Goal: Task Accomplishment & Management: Use online tool/utility

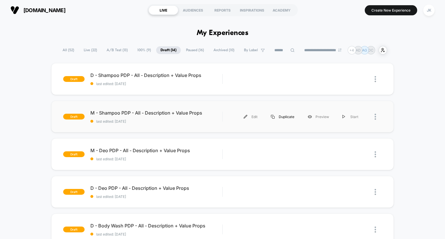
click at [283, 119] on div "Duplicate" at bounding box center [282, 116] width 37 height 13
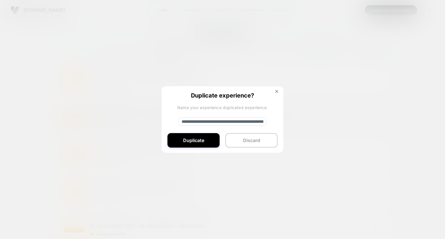
drag, startPoint x: 201, startPoint y: 121, endPoint x: 188, endPoint y: 121, distance: 12.5
click at [188, 121] on input "**********" at bounding box center [223, 121] width 88 height 9
type input "**********"
click at [195, 144] on button "Duplicate" at bounding box center [194, 140] width 52 height 14
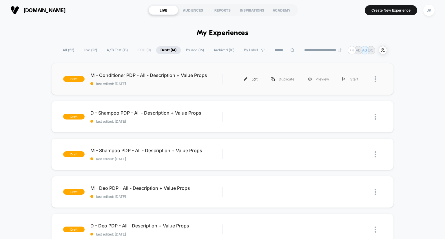
click at [256, 78] on div "Edit" at bounding box center [250, 79] width 27 height 13
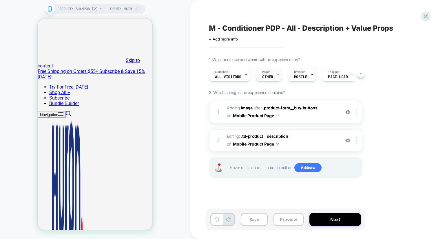
click at [271, 77] on span "OTHER" at bounding box center [267, 77] width 11 height 4
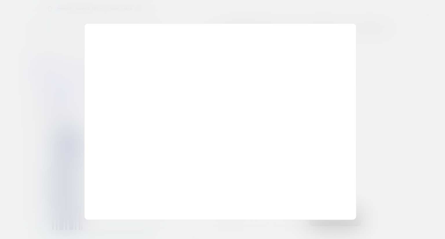
scroll to position [2119, 0]
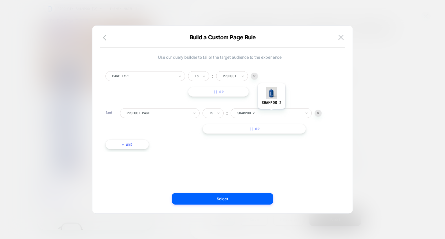
click at [270, 113] on div at bounding box center [269, 113] width 64 height 5
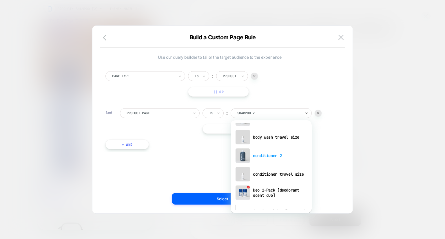
scroll to position [145, 0]
click at [270, 157] on div "conditioner 2" at bounding box center [271, 156] width 75 height 19
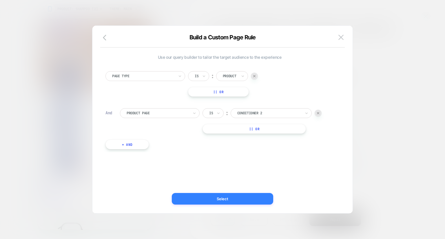
click at [224, 195] on button "Select" at bounding box center [222, 199] width 101 height 12
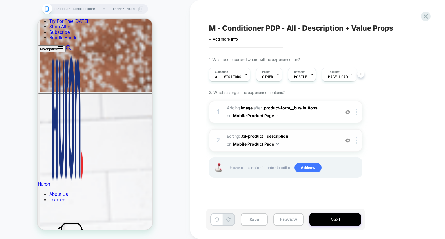
scroll to position [0, 0]
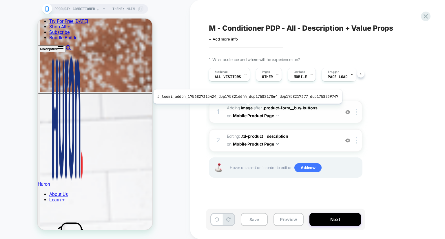
click at [246, 108] on b "Image" at bounding box center [247, 108] width 12 height 5
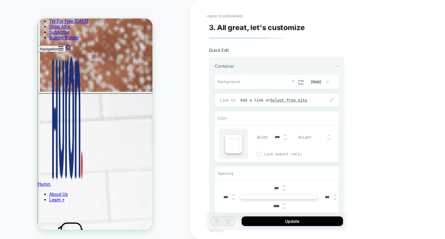
click at [298, 83] on img at bounding box center [299, 82] width 12 height 9
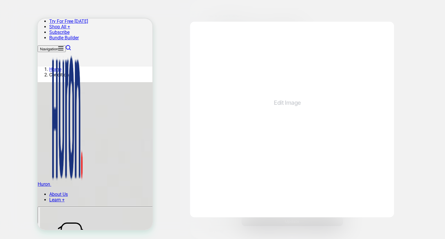
scroll to position [0, 0]
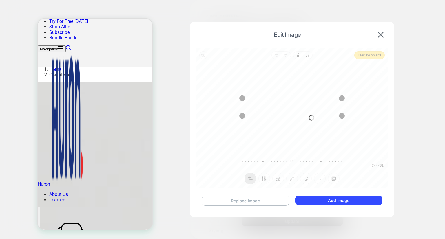
click at [259, 202] on button "Replace Image" at bounding box center [246, 201] width 88 height 10
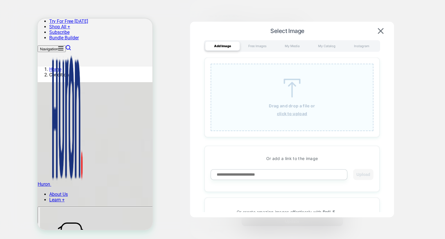
click at [294, 67] on div "Drag and drop a file or click to upload" at bounding box center [292, 98] width 163 height 68
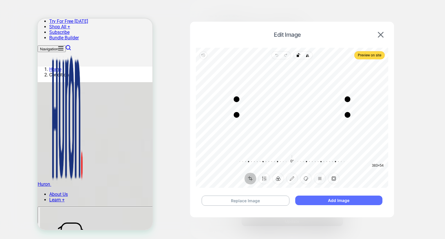
click at [331, 201] on button "Add Image" at bounding box center [338, 201] width 87 height 10
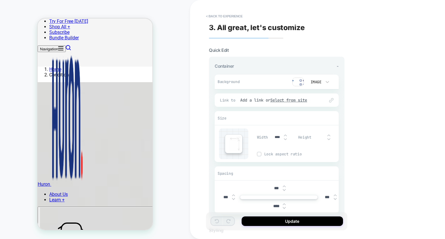
scroll to position [58, 0]
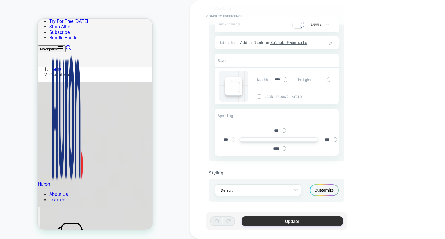
click at [285, 219] on button "Update" at bounding box center [292, 222] width 101 height 10
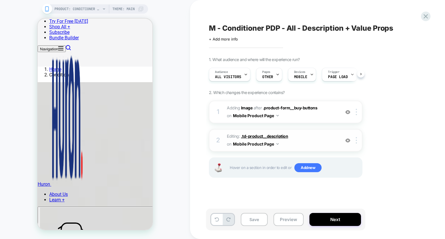
scroll to position [0, 0]
click at [265, 135] on span ".td-product__description" at bounding box center [264, 136] width 47 height 5
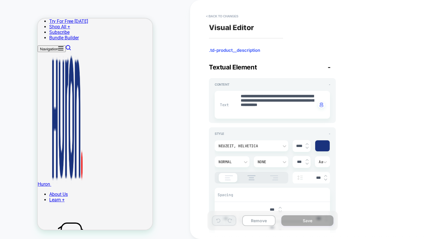
scroll to position [85, 0]
click at [265, 117] on div "**********" at bounding box center [272, 105] width 115 height 28
drag, startPoint x: 241, startPoint y: 95, endPoint x: 289, endPoint y: 115, distance: 51.7
click at [289, 115] on textarea "**********" at bounding box center [278, 105] width 76 height 23
paste textarea "**********"
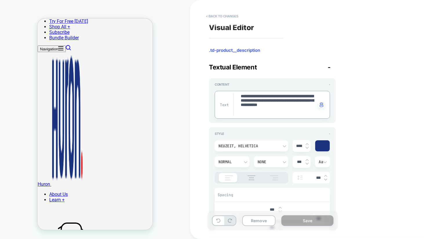
type textarea "*"
type textarea "**********"
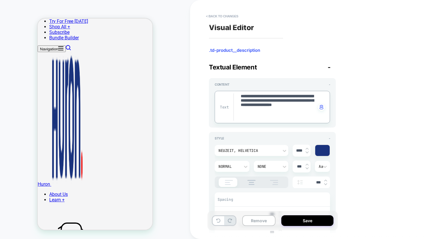
drag, startPoint x: 251, startPoint y: 115, endPoint x: 246, endPoint y: 115, distance: 5.5
click at [246, 115] on textarea "**********" at bounding box center [278, 107] width 76 height 27
click at [253, 112] on textarea "**********" at bounding box center [278, 107] width 76 height 27
click at [260, 114] on textarea "**********" at bounding box center [278, 107] width 76 height 27
drag, startPoint x: 262, startPoint y: 114, endPoint x: 249, endPoint y: 115, distance: 13.5
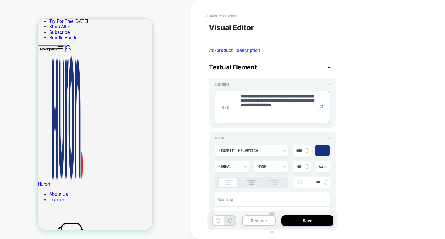
click at [249, 115] on textarea "**********" at bounding box center [278, 107] width 76 height 27
click at [248, 115] on textarea "**********" at bounding box center [278, 107] width 76 height 27
drag, startPoint x: 241, startPoint y: 114, endPoint x: 261, endPoint y: 113, distance: 20.0
click at [261, 113] on textarea "**********" at bounding box center [278, 107] width 76 height 27
click at [259, 112] on textarea "**********" at bounding box center [278, 107] width 76 height 27
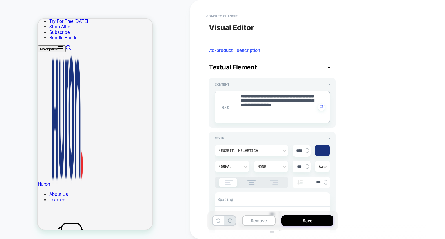
click at [259, 112] on textarea "**********" at bounding box center [278, 107] width 76 height 27
type textarea "*"
type textarea "**********"
type textarea "*"
type textarea "**********"
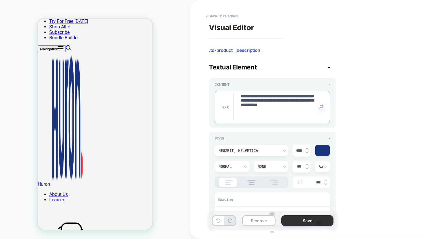
click at [306, 218] on button "Save" at bounding box center [308, 221] width 52 height 11
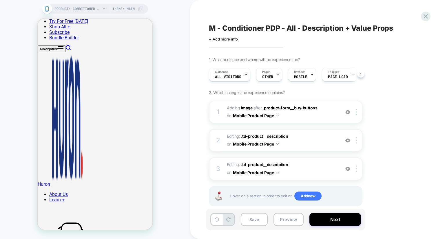
click at [348, 138] on img at bounding box center [348, 140] width 5 height 5
click at [348, 141] on img at bounding box center [348, 140] width 5 height 5
click at [350, 168] on img at bounding box center [348, 169] width 5 height 5
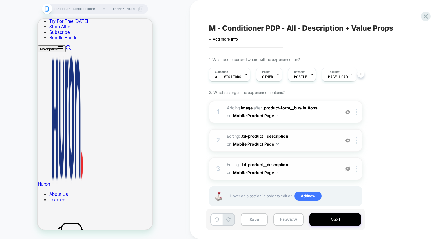
click at [348, 168] on img at bounding box center [348, 169] width 5 height 5
click at [271, 137] on span ".td-product__description" at bounding box center [264, 136] width 47 height 5
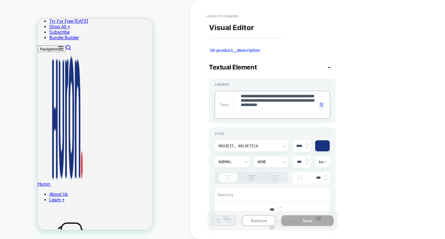
drag, startPoint x: 291, startPoint y: 113, endPoint x: 230, endPoint y: 97, distance: 63.0
paste textarea "**********"
type textarea "*"
type textarea "**********"
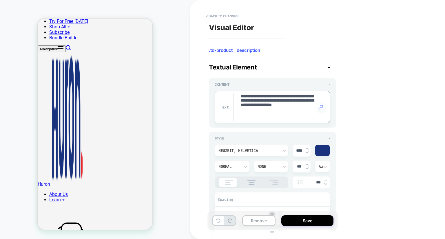
click at [254, 114] on textarea "**********" at bounding box center [278, 107] width 76 height 27
type textarea "*"
type textarea "**********"
type textarea "*"
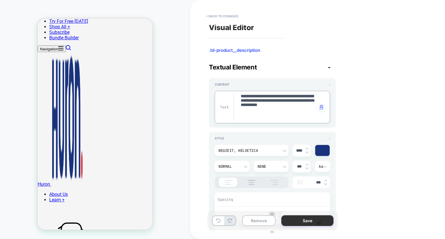
type textarea "**********"
click at [315, 223] on button "Save" at bounding box center [308, 221] width 52 height 11
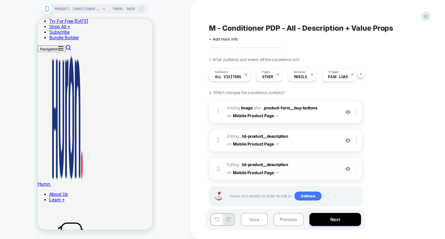
click at [357, 170] on img at bounding box center [356, 169] width 1 height 6
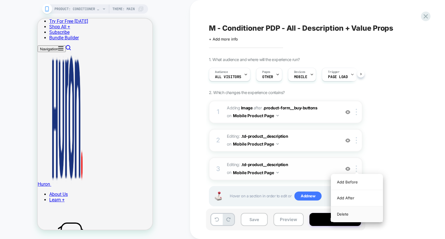
click at [347, 215] on div "Delete" at bounding box center [357, 215] width 52 height 16
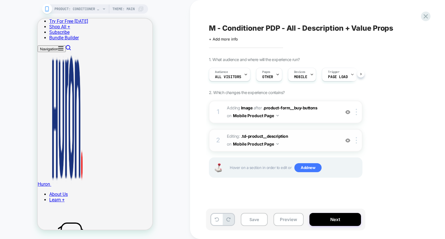
click at [349, 139] on img at bounding box center [348, 140] width 5 height 5
click at [348, 142] on img at bounding box center [348, 140] width 5 height 5
click at [264, 136] on span ".td-product__description" at bounding box center [264, 136] width 47 height 5
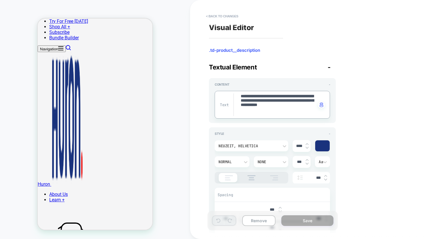
drag, startPoint x: 291, startPoint y: 110, endPoint x: 229, endPoint y: 80, distance: 69.0
paste textarea "**********"
type textarea "*"
type textarea "**********"
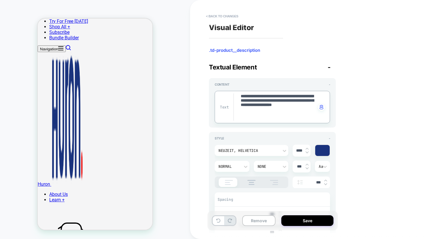
click at [255, 112] on textarea "**********" at bounding box center [278, 107] width 76 height 27
type textarea "*"
type textarea "**********"
type textarea "*"
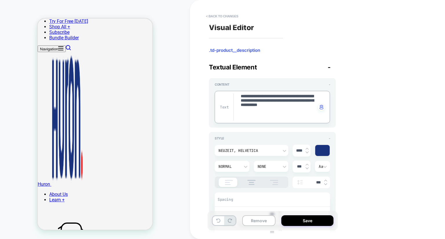
type textarea "**********"
click at [348, 156] on div "**********" at bounding box center [314, 120] width 217 height 228
click at [307, 220] on button "Save" at bounding box center [308, 221] width 52 height 11
type textarea "*"
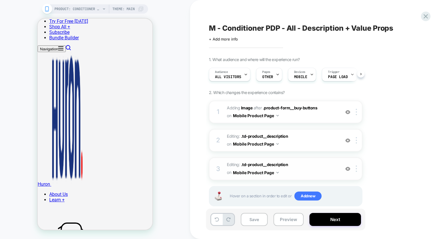
scroll to position [10, 0]
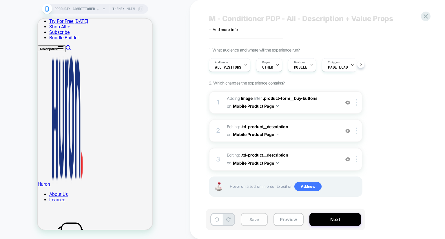
click at [252, 222] on button "Save" at bounding box center [254, 219] width 27 height 13
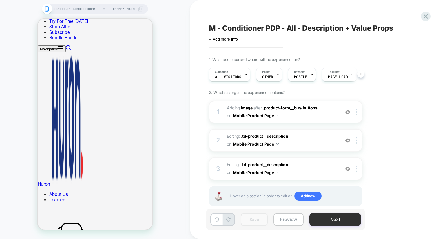
click at [323, 219] on button "Next" at bounding box center [336, 219] width 52 height 13
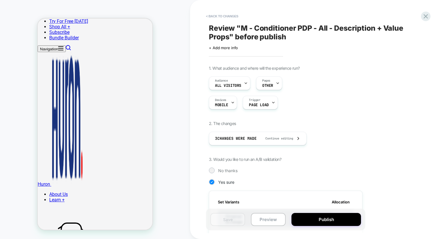
scroll to position [0, 0]
click at [429, 14] on icon at bounding box center [426, 16] width 8 height 8
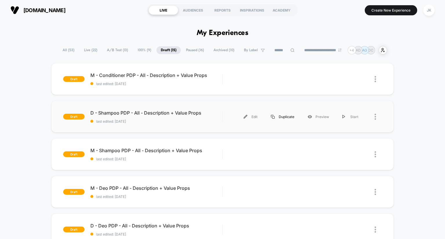
click at [281, 118] on div "Duplicate" at bounding box center [282, 116] width 37 height 13
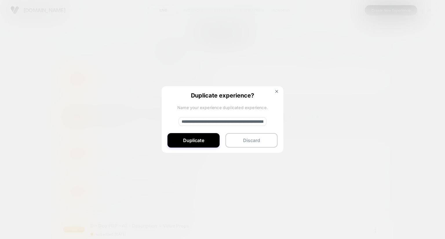
click at [199, 119] on input "**********" at bounding box center [223, 121] width 88 height 9
type input "**********"
click at [200, 144] on button "Duplicate" at bounding box center [194, 140] width 52 height 14
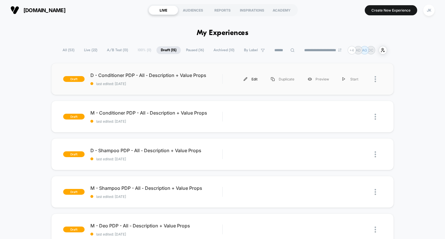
click at [248, 77] on div "Edit" at bounding box center [250, 79] width 27 height 13
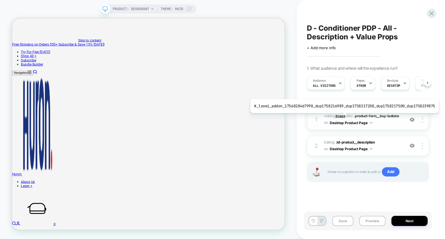
click at [342, 118] on b "Image" at bounding box center [341, 116] width 10 height 4
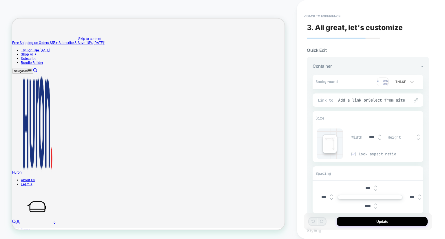
scroll to position [186, 0]
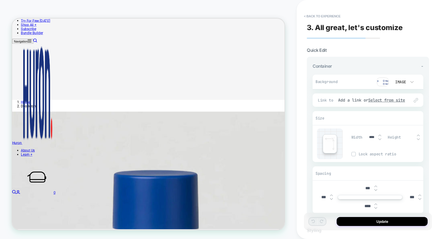
click at [379, 87] on div "Background Image" at bounding box center [368, 82] width 111 height 15
click at [382, 84] on img at bounding box center [383, 82] width 12 height 9
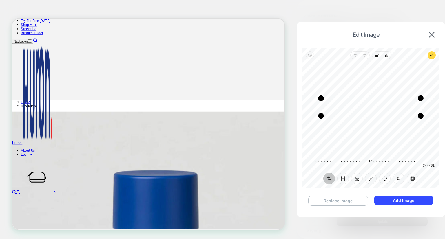
click at [336, 202] on button "Replace Image" at bounding box center [338, 201] width 60 height 10
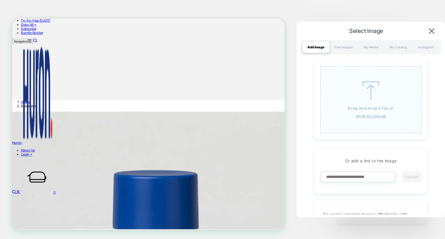
click at [364, 115] on u "click to upload" at bounding box center [371, 116] width 30 height 5
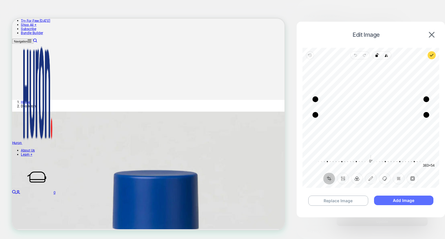
click at [410, 201] on button "Add Image" at bounding box center [403, 201] width 59 height 10
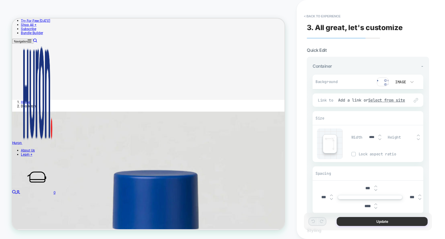
click at [375, 225] on button "Update" at bounding box center [382, 221] width 91 height 9
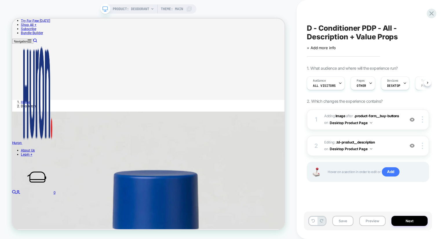
scroll to position [0, 0]
click at [361, 142] on span ".td-product__description" at bounding box center [355, 142] width 39 height 4
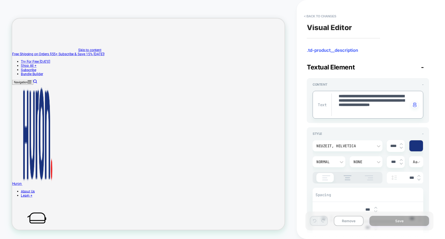
drag, startPoint x: 405, startPoint y: 113, endPoint x: 340, endPoint y: 92, distance: 68.0
click at [328, 13] on button "< Back to changes" at bounding box center [320, 16] width 38 height 9
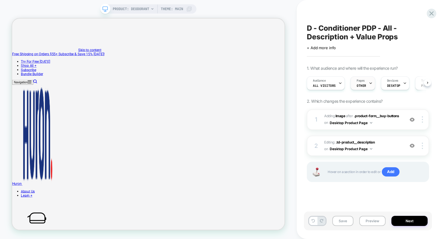
click at [362, 88] on div "Pages OTHER" at bounding box center [361, 83] width 21 height 13
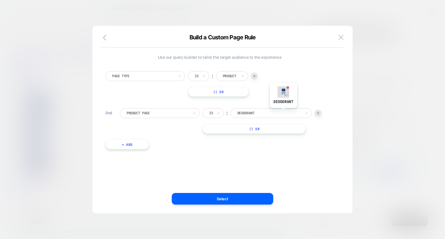
click at [283, 112] on div at bounding box center [269, 113] width 64 height 5
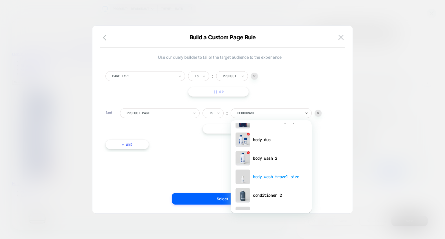
scroll to position [132, 0]
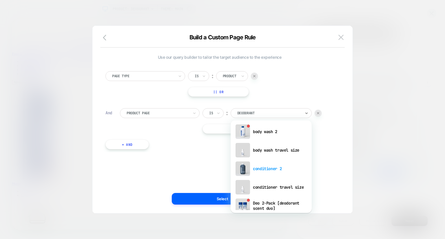
click at [266, 170] on div "conditioner 2" at bounding box center [271, 169] width 75 height 19
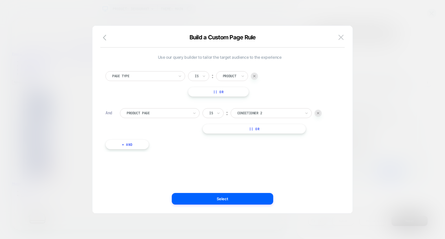
click at [245, 192] on div "Use our query builder to tailor the target audience to the experience Page Type…" at bounding box center [219, 119] width 243 height 165
click at [240, 196] on button "Select" at bounding box center [222, 199] width 101 height 12
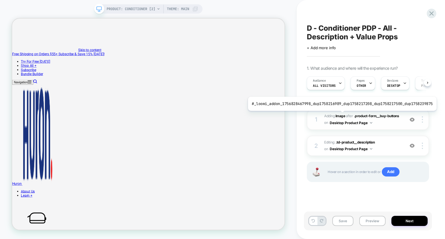
scroll to position [0, 0]
click at [339, 115] on b "Image" at bounding box center [341, 116] width 10 height 4
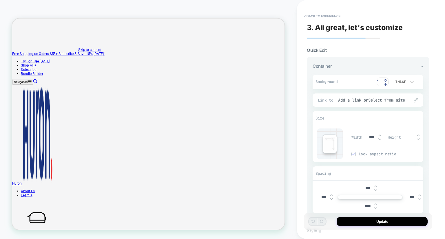
scroll to position [164, 0]
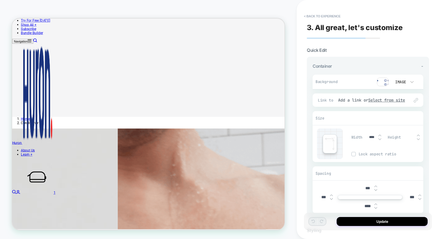
click at [387, 80] on img at bounding box center [383, 82] width 12 height 9
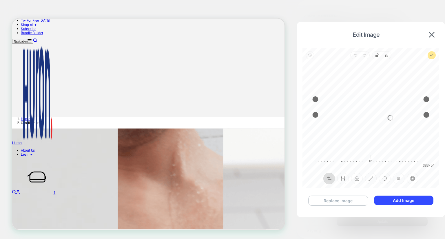
click at [336, 199] on button "Replace Image" at bounding box center [338, 201] width 60 height 10
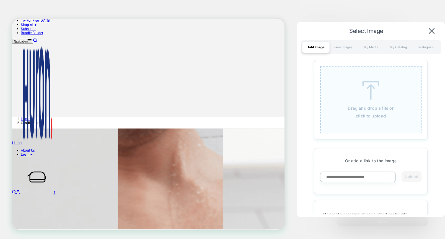
click at [365, 126] on div "Drag and drop a file or click to upload" at bounding box center [370, 100] width 101 height 68
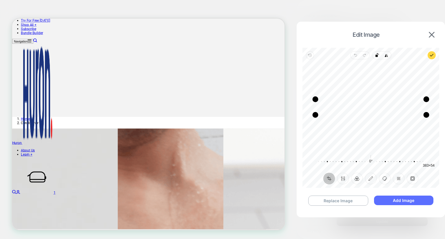
click at [397, 200] on button "Add Image" at bounding box center [403, 201] width 59 height 10
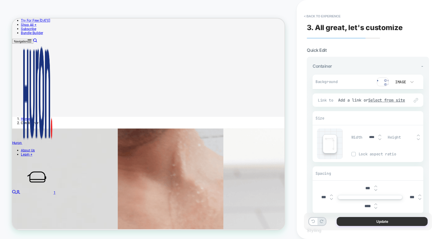
click at [390, 221] on button "Update" at bounding box center [382, 221] width 91 height 9
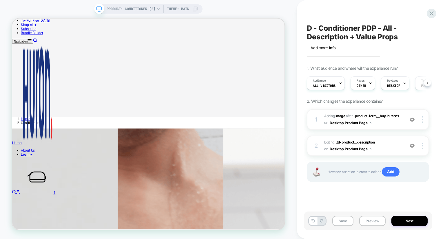
scroll to position [0, 0]
click at [348, 139] on span "Editing : .td-product__description .td-product__description on Desktop Product …" at bounding box center [362, 146] width 77 height 14
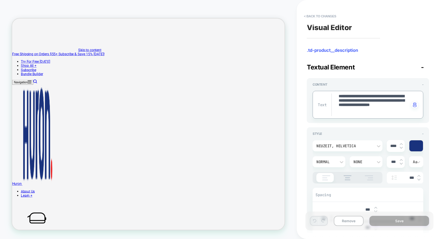
drag, startPoint x: 404, startPoint y: 113, endPoint x: 333, endPoint y: 95, distance: 73.3
paste textarea "**********"
type textarea "*"
type textarea "**********"
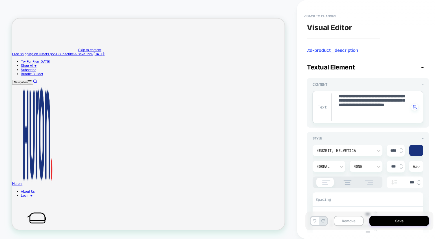
click at [353, 115] on textarea "**********" at bounding box center [373, 107] width 71 height 27
type textarea "*"
type textarea "**********"
type textarea "*"
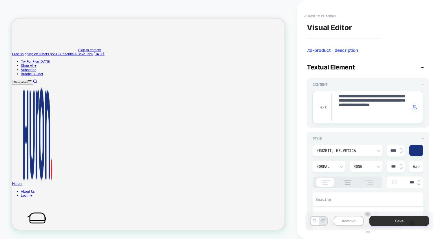
type textarea "**********"
click at [394, 224] on button "Save" at bounding box center [400, 221] width 60 height 10
type textarea "*"
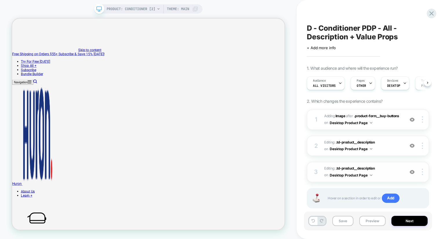
scroll to position [12, 0]
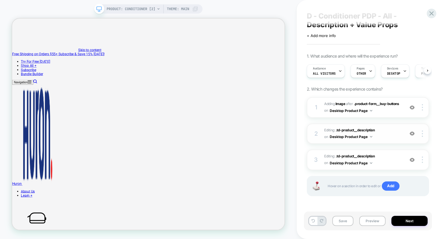
click at [414, 134] on img at bounding box center [412, 133] width 5 height 5
click at [412, 134] on img at bounding box center [412, 133] width 5 height 5
click at [413, 160] on img at bounding box center [412, 160] width 5 height 5
click at [423, 135] on img at bounding box center [422, 134] width 1 height 6
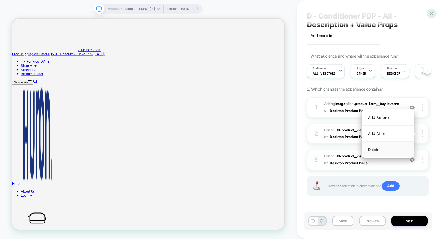
click at [385, 153] on div "Delete" at bounding box center [388, 150] width 52 height 16
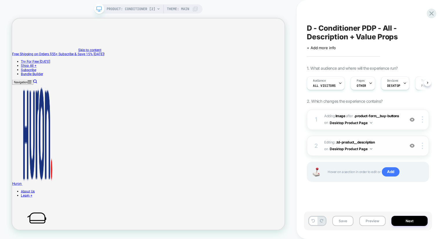
scroll to position [0, 0]
click at [412, 144] on img at bounding box center [412, 146] width 5 height 5
click at [341, 223] on button "Save" at bounding box center [343, 221] width 21 height 10
click at [427, 16] on div at bounding box center [432, 14] width 12 height 12
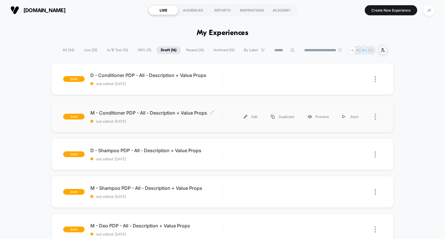
click at [157, 111] on span "M - Conditioner PDP - All - Description + Value Props Click to edit experience …" at bounding box center [156, 113] width 132 height 6
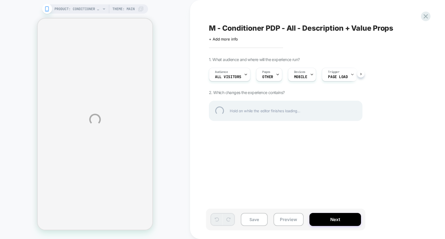
click at [257, 220] on div "PRODUCT: Conditioner [2] PRODUCT: Conditioner [2] Theme: MAIN M - Conditioner P…" at bounding box center [222, 119] width 445 height 239
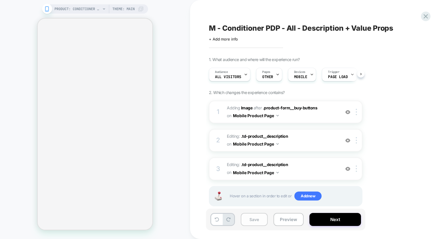
click at [252, 224] on button "Save" at bounding box center [254, 219] width 27 height 13
click at [427, 16] on icon at bounding box center [426, 16] width 8 height 8
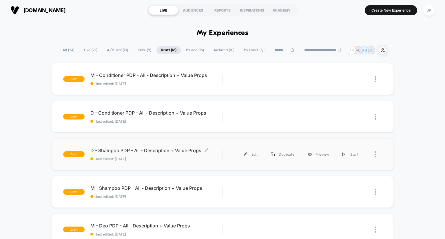
click at [171, 149] on span "D - Shampoo PDP - All - Description + Value Props Click to edit experience deta…" at bounding box center [156, 151] width 132 height 6
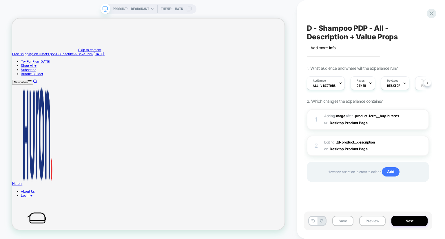
type input "*"
click at [369, 86] on div at bounding box center [371, 83] width 4 height 13
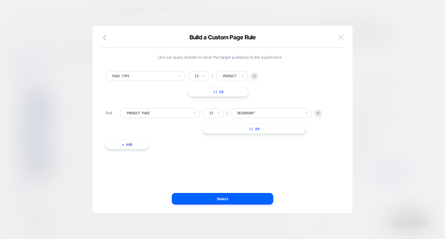
click at [342, 39] on img at bounding box center [341, 37] width 5 height 5
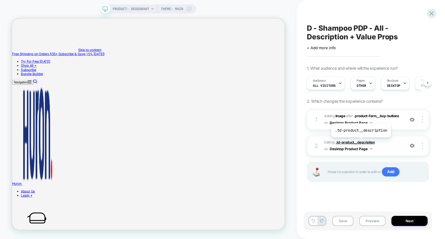
click at [360, 142] on span ".td-product__description" at bounding box center [355, 142] width 39 height 4
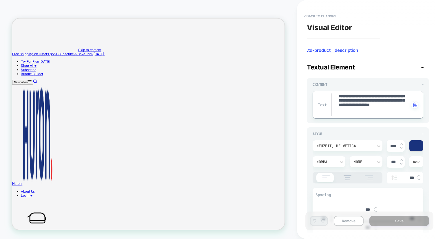
drag, startPoint x: 405, startPoint y: 114, endPoint x: 324, endPoint y: 96, distance: 83.5
click at [322, 18] on button "< Back to changes" at bounding box center [320, 16] width 38 height 9
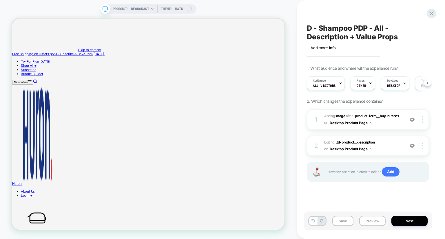
click at [364, 94] on div "1. What audience and where will the experience run? Audience All Visitors Pages…" at bounding box center [368, 131] width 122 height 131
click at [362, 82] on span "Pages" at bounding box center [361, 81] width 8 height 4
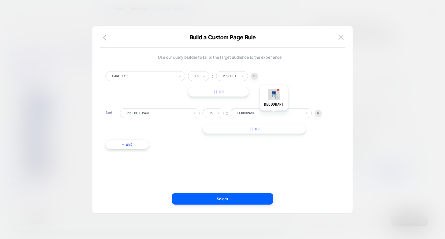
click at [274, 111] on div at bounding box center [269, 113] width 64 height 5
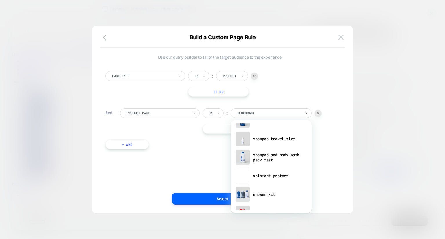
scroll to position [628, 0]
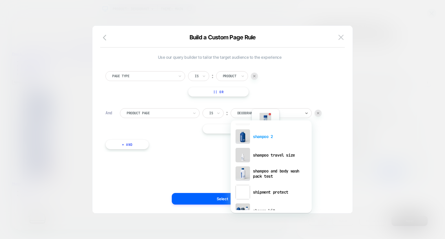
click at [265, 139] on div "shampoo 2" at bounding box center [271, 137] width 75 height 19
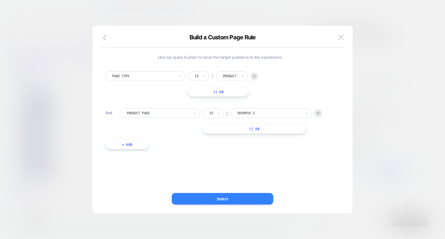
click at [244, 199] on button "Select" at bounding box center [222, 199] width 101 height 12
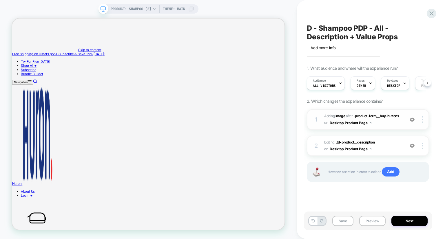
scroll to position [0, 0]
click at [340, 114] on b "Image" at bounding box center [341, 116] width 10 height 4
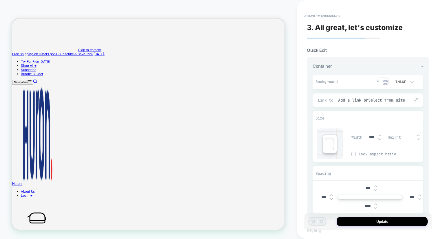
click at [385, 82] on img at bounding box center [383, 82] width 12 height 9
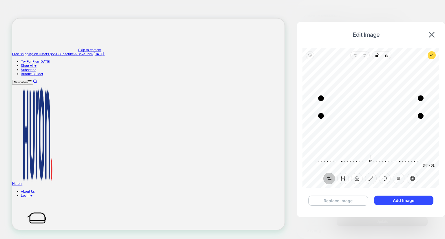
click at [342, 202] on button "Replace Image" at bounding box center [338, 201] width 60 height 10
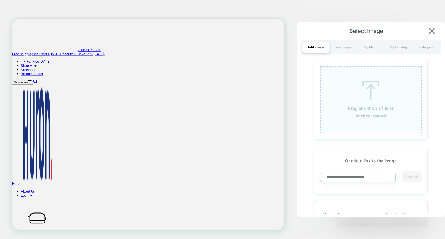
click at [362, 109] on p "Drag and drop a file or" at bounding box center [371, 108] width 46 height 5
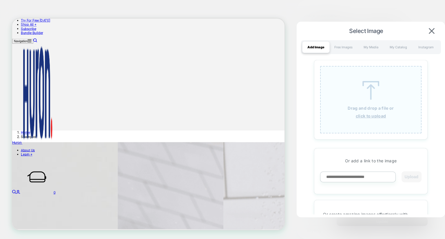
scroll to position [0, 0]
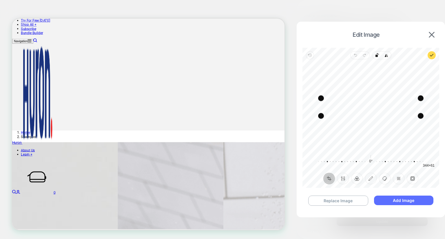
click at [399, 202] on button "Add Image" at bounding box center [403, 201] width 59 height 10
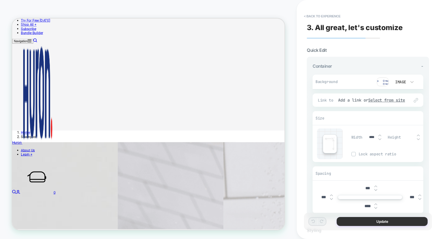
click at [381, 224] on button "Update" at bounding box center [382, 221] width 91 height 9
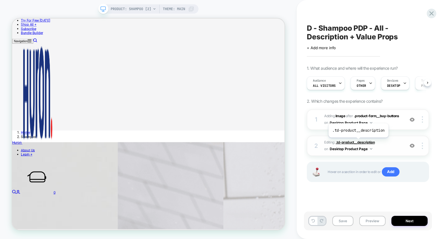
click at [358, 142] on span ".td-product__description" at bounding box center [355, 142] width 39 height 4
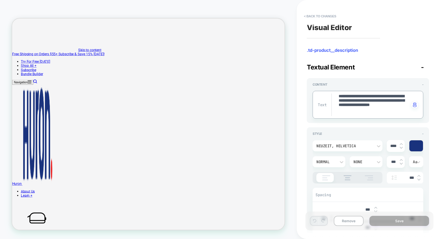
drag, startPoint x: 409, startPoint y: 115, endPoint x: 333, endPoint y: 88, distance: 80.0
drag, startPoint x: 337, startPoint y: 95, endPoint x: 383, endPoint y: 112, distance: 48.9
click at [383, 112] on div "**********" at bounding box center [368, 105] width 111 height 28
type textarea "*"
click at [324, 9] on div "**********" at bounding box center [368, 120] width 128 height 228
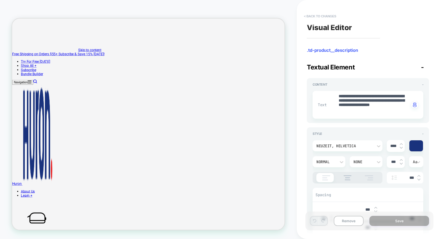
click at [323, 14] on button "< Back to changes" at bounding box center [320, 16] width 38 height 9
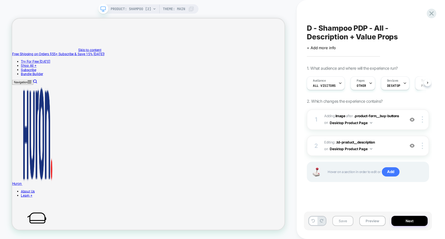
click at [342, 224] on button "Save" at bounding box center [343, 221] width 21 height 10
click at [433, 15] on icon at bounding box center [432, 13] width 4 height 4
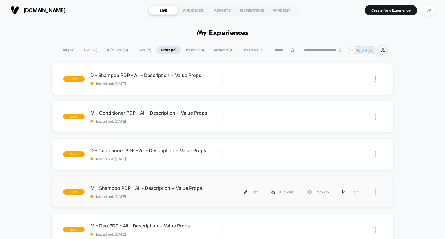
click at [128, 185] on div "draft M - Shampoo PDP - All - Description + Value Props last edited: 9/18/2025 …" at bounding box center [222, 192] width 343 height 32
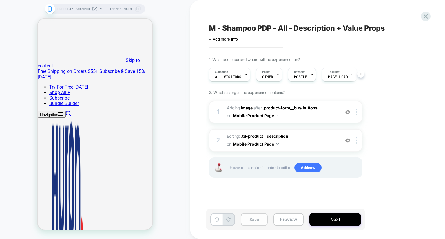
click at [257, 216] on button "Save" at bounding box center [254, 219] width 27 height 13
click at [423, 15] on icon at bounding box center [426, 16] width 8 height 8
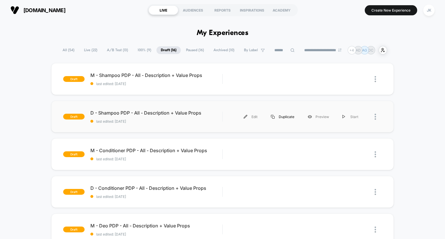
click at [277, 116] on div "Duplicate" at bounding box center [282, 116] width 37 height 13
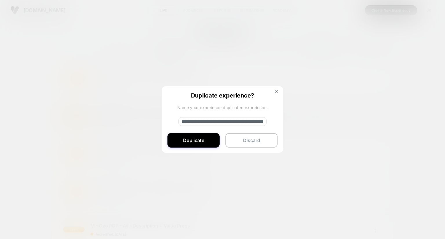
drag, startPoint x: 201, startPoint y: 121, endPoint x: 145, endPoint y: 123, distance: 56.0
click at [229, 123] on div "**********" at bounding box center [297, 116] width 137 height 13
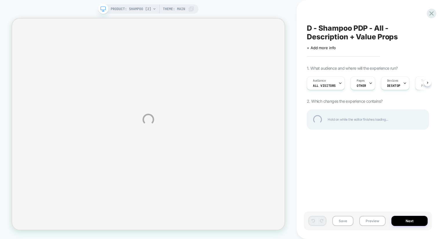
click at [341, 222] on div "PRODUCT: Shampoo [2] Theme: MAIN D - Shampoo PDP - All - Description + Value Pr…" at bounding box center [222, 119] width 445 height 239
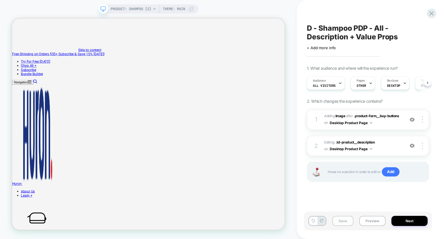
click at [344, 223] on button "Save" at bounding box center [343, 221] width 21 height 10
click at [433, 12] on icon at bounding box center [432, 13] width 4 height 4
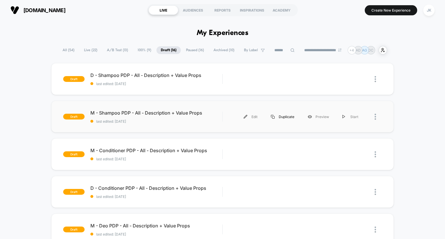
click at [281, 115] on div "Duplicate" at bounding box center [282, 116] width 37 height 13
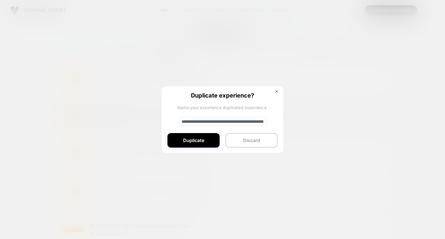
click at [202, 120] on input "**********" at bounding box center [223, 121] width 88 height 9
type input "**********"
click at [195, 144] on button "Duplicate" at bounding box center [194, 140] width 52 height 14
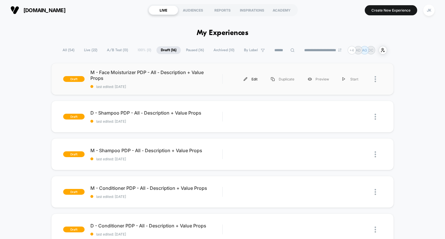
click at [248, 77] on div "Edit" at bounding box center [250, 79] width 27 height 13
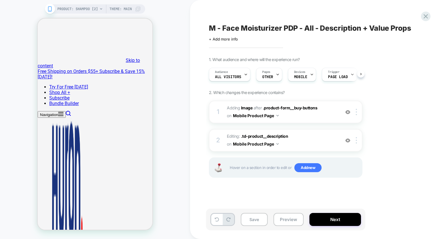
click at [270, 74] on div "Pages OTHER" at bounding box center [268, 74] width 23 height 13
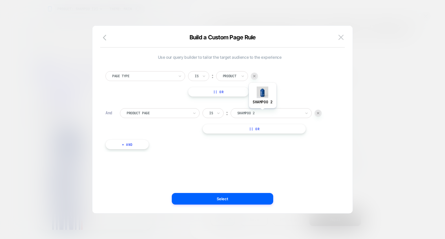
click at [262, 113] on div at bounding box center [269, 113] width 64 height 5
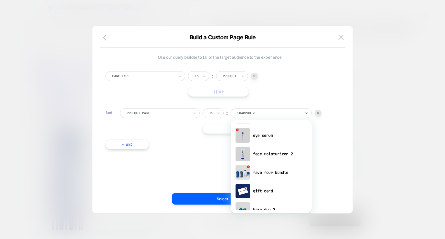
scroll to position [369, 0]
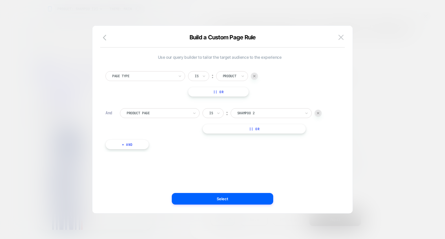
drag, startPoint x: 267, startPoint y: 157, endPoint x: 256, endPoint y: 116, distance: 42.2
click at [256, 116] on div "shampoo 2" at bounding box center [271, 113] width 81 height 10
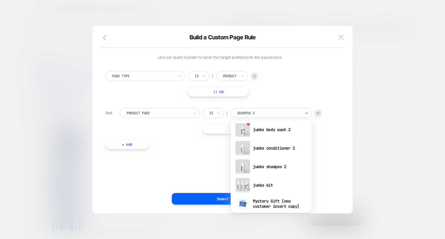
scroll to position [524, 0]
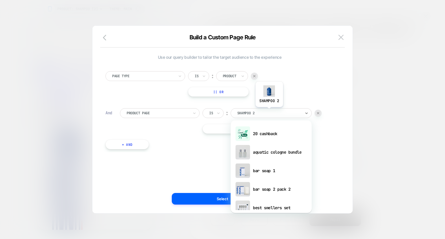
click at [269, 112] on div at bounding box center [269, 113] width 64 height 5
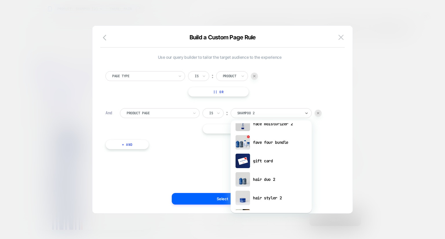
scroll to position [401, 0]
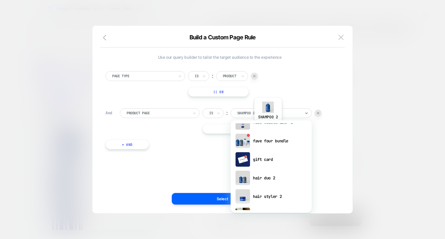
click at [268, 128] on div "face moisturizer 2" at bounding box center [271, 122] width 75 height 19
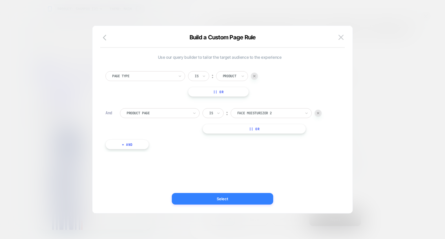
click at [230, 201] on button "Select" at bounding box center [222, 199] width 101 height 12
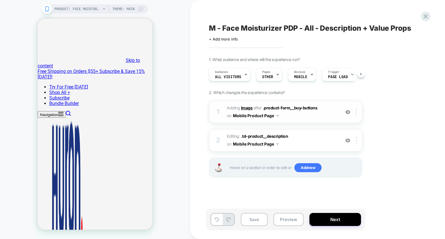
scroll to position [0, 0]
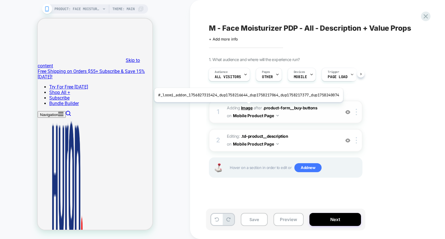
click at [246, 107] on b "Image" at bounding box center [247, 108] width 12 height 5
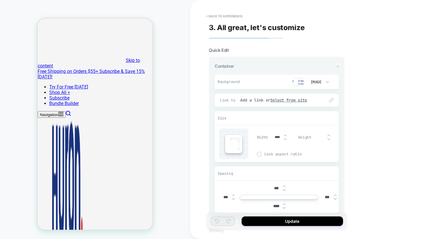
click at [297, 83] on img at bounding box center [299, 82] width 12 height 9
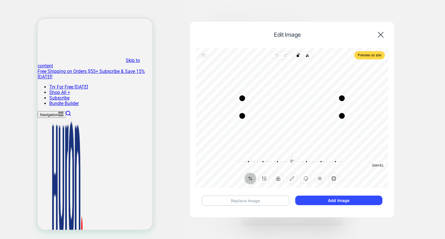
click at [261, 203] on button "Replace Image" at bounding box center [246, 201] width 88 height 10
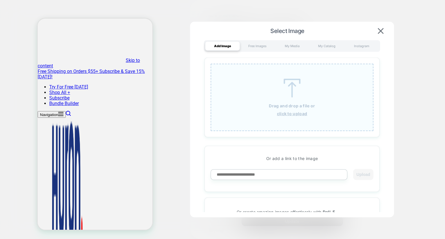
click at [286, 107] on p "Drag and drop a file or" at bounding box center [292, 106] width 46 height 5
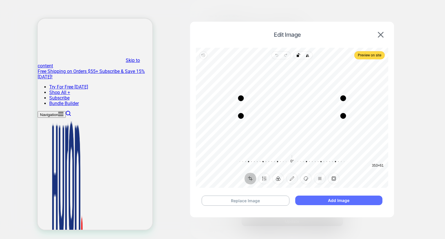
click at [329, 200] on button "Add Image" at bounding box center [338, 201] width 87 height 10
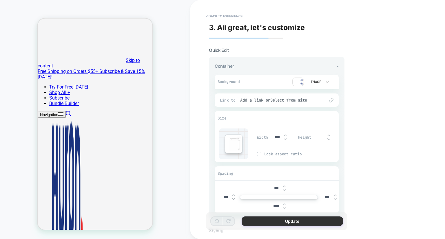
click at [308, 222] on button "Update" at bounding box center [292, 222] width 101 height 10
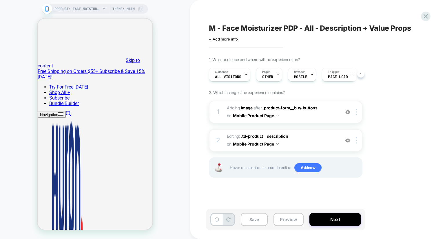
scroll to position [0, 0]
click at [269, 136] on span ".td-product__description" at bounding box center [264, 136] width 47 height 5
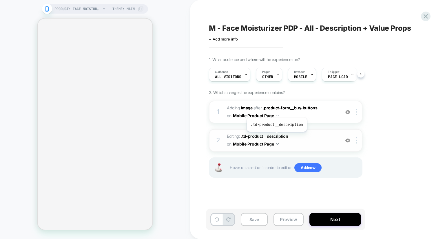
click at [276, 136] on span ".td-product__description" at bounding box center [264, 136] width 47 height 5
click at [262, 137] on span ".td-product__description" at bounding box center [264, 136] width 47 height 5
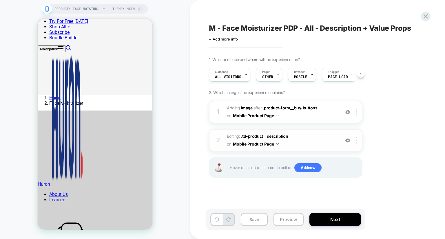
click at [271, 133] on span "Editing : .td-product__description .td-product__description on Mobile Product P…" at bounding box center [282, 141] width 110 height 16
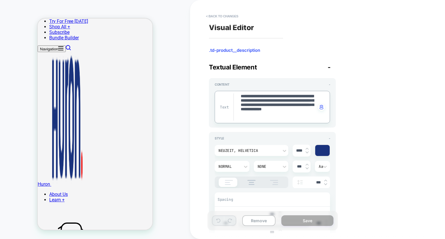
scroll to position [6, 0]
drag, startPoint x: 240, startPoint y: 98, endPoint x: 312, endPoint y: 125, distance: 76.6
paste textarea
type textarea "*"
type textarea "**********"
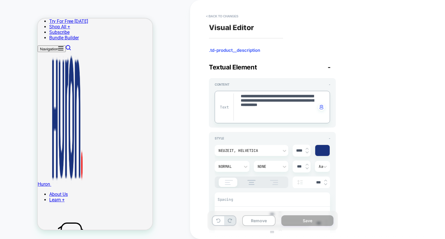
type textarea "*"
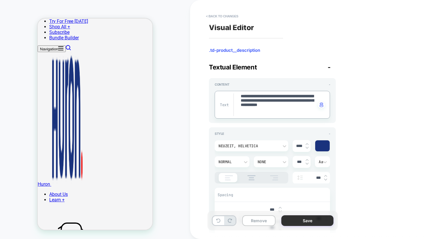
type textarea "**********"
click at [306, 224] on button "Save" at bounding box center [308, 221] width 52 height 11
type textarea "*"
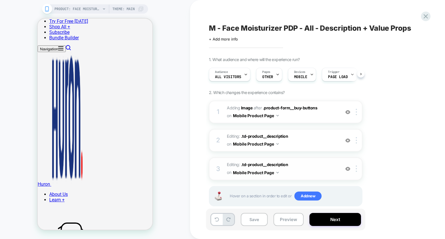
scroll to position [10, 0]
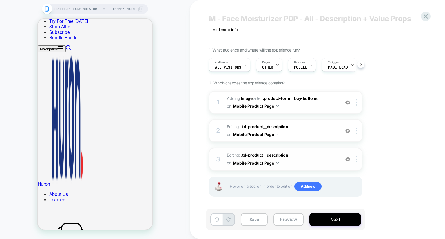
click at [351, 157] on div at bounding box center [348, 159] width 10 height 6
click at [348, 158] on img at bounding box center [348, 159] width 5 height 5
click at [356, 133] on img at bounding box center [356, 131] width 1 height 6
click at [344, 176] on div "Delete" at bounding box center [357, 177] width 52 height 16
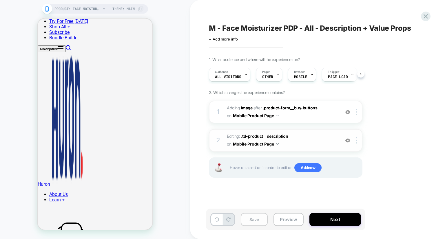
click at [252, 223] on button "Save" at bounding box center [254, 219] width 27 height 13
click at [337, 219] on button "Next" at bounding box center [336, 219] width 52 height 13
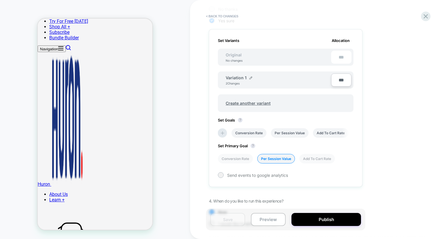
scroll to position [186, 0]
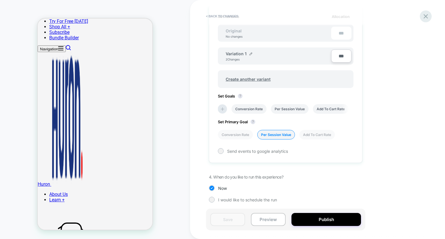
click at [425, 14] on icon at bounding box center [426, 16] width 8 height 8
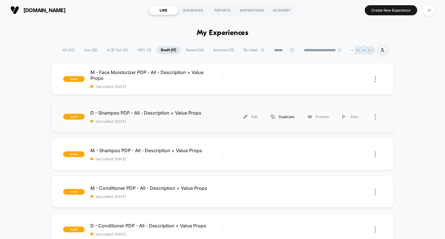
click at [281, 116] on div "Duplicate" at bounding box center [282, 116] width 37 height 13
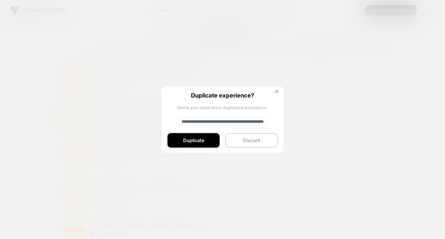
drag, startPoint x: 201, startPoint y: 123, endPoint x: 189, endPoint y: 121, distance: 11.8
click at [189, 121] on input "**********" at bounding box center [223, 121] width 88 height 9
click at [204, 121] on input "**********" at bounding box center [223, 121] width 88 height 9
type input "**********"
click at [208, 142] on button "Duplicate" at bounding box center [194, 140] width 52 height 14
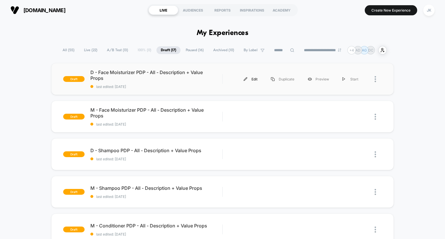
click at [254, 78] on div "Edit" at bounding box center [250, 79] width 27 height 13
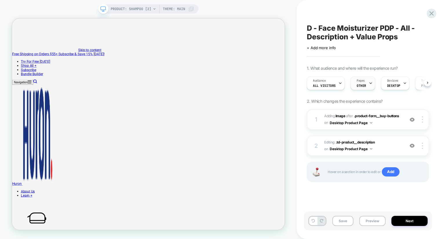
click at [365, 86] on div "Pages OTHER" at bounding box center [361, 83] width 21 height 13
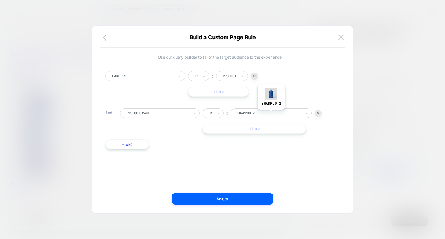
click at [271, 115] on div at bounding box center [269, 113] width 64 height 5
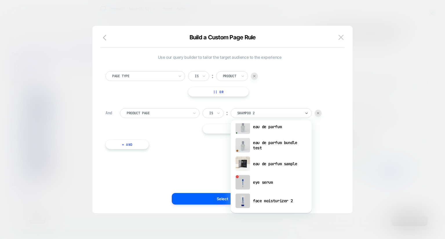
scroll to position [323, 0]
click at [262, 200] on div "face moisturizer 2" at bounding box center [271, 201] width 75 height 19
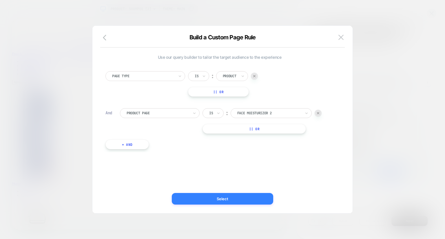
click at [248, 202] on button "Select" at bounding box center [222, 199] width 101 height 12
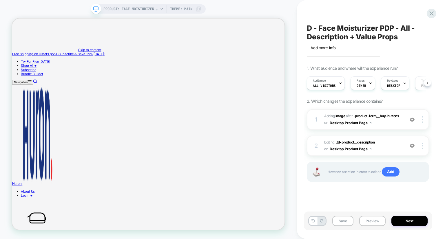
scroll to position [0, 0]
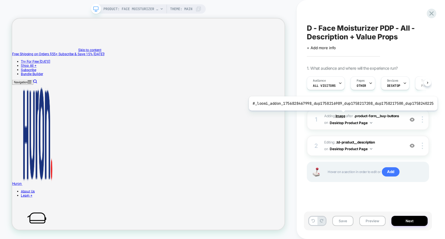
click at [341, 115] on b "Image" at bounding box center [341, 116] width 10 height 4
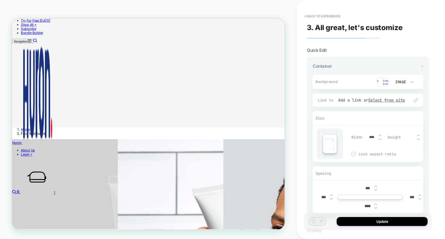
scroll to position [167, 0]
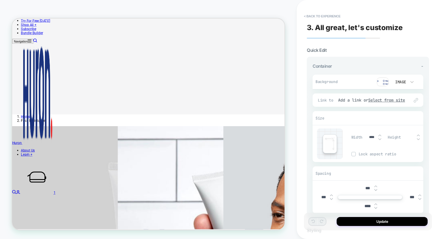
click at [383, 80] on img at bounding box center [383, 82] width 12 height 9
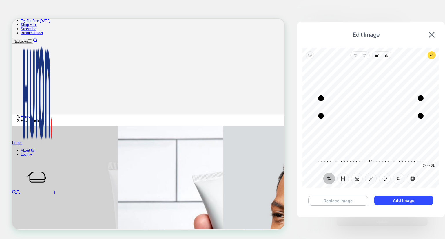
click at [335, 204] on button "Replace Image" at bounding box center [338, 201] width 60 height 10
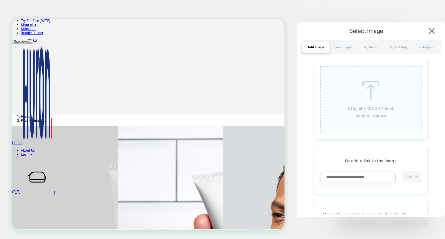
click at [347, 95] on div "Drag and drop a file or click to upload" at bounding box center [370, 100] width 101 height 68
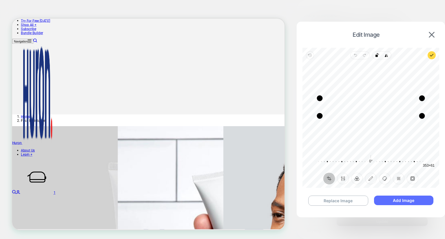
click at [399, 200] on button "Add Image" at bounding box center [403, 201] width 59 height 10
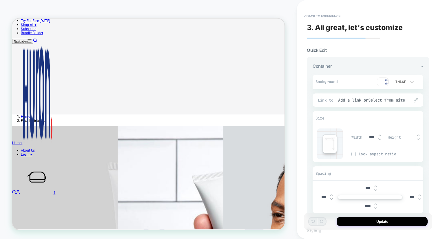
click at [393, 219] on button "Update" at bounding box center [382, 221] width 91 height 9
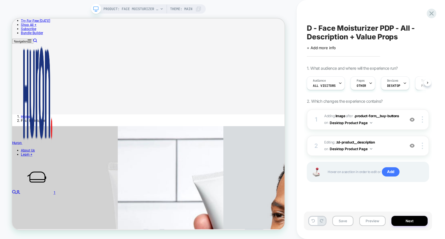
scroll to position [0, 0]
click at [357, 143] on span ".td-product__description" at bounding box center [355, 142] width 39 height 4
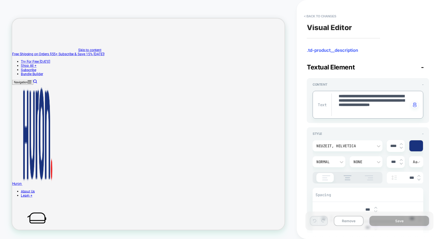
drag, startPoint x: 339, startPoint y: 96, endPoint x: 406, endPoint y: 115, distance: 69.7
paste textarea
type textarea "*"
type textarea "**********"
type textarea "*"
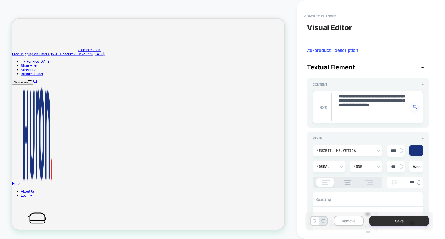
type textarea "**********"
click at [387, 222] on button "Save" at bounding box center [400, 221] width 60 height 10
type textarea "*"
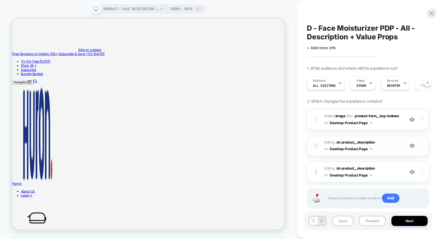
click at [423, 147] on img at bounding box center [422, 146] width 1 height 6
click at [404, 160] on div "Delete" at bounding box center [388, 162] width 52 height 16
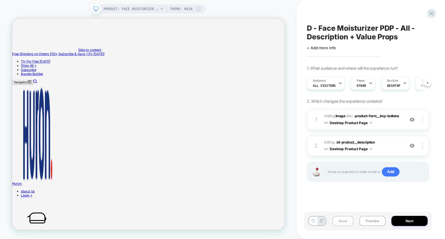
click at [344, 223] on button "Save" at bounding box center [343, 221] width 21 height 10
click at [399, 222] on button "Next" at bounding box center [410, 221] width 36 height 10
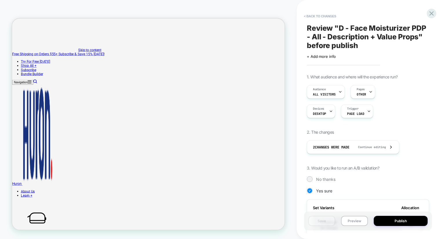
scroll to position [0, 0]
click at [432, 14] on icon at bounding box center [432, 13] width 4 height 4
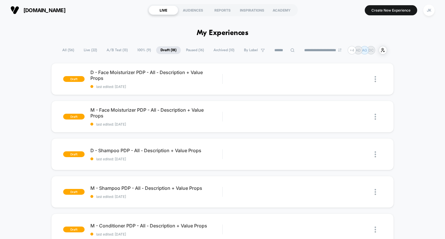
drag, startPoint x: 114, startPoint y: 79, endPoint x: 99, endPoint y: 73, distance: 16.9
click at [99, 73] on span "D - Face Moisturizer PDP - All - Description + Value Props Click to edit experi…" at bounding box center [156, 76] width 132 height 12
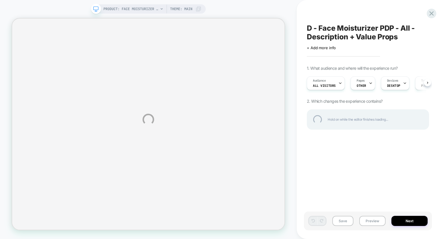
click at [395, 34] on div "D - Face Moisturizer PDP - All - Description + Value Props" at bounding box center [368, 32] width 122 height 17
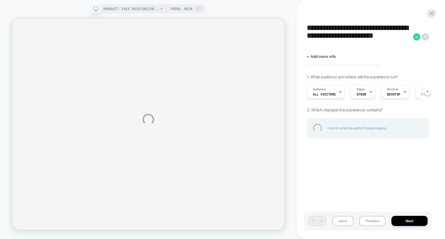
drag, startPoint x: 356, startPoint y: 49, endPoint x: 325, endPoint y: 35, distance: 33.4
click at [325, 35] on textarea "**********" at bounding box center [359, 37] width 104 height 26
click at [318, 26] on textarea "**********" at bounding box center [359, 37] width 104 height 26
click at [347, 220] on div "**********" at bounding box center [222, 119] width 445 height 239
click at [419, 39] on div "**********" at bounding box center [368, 37] width 122 height 26
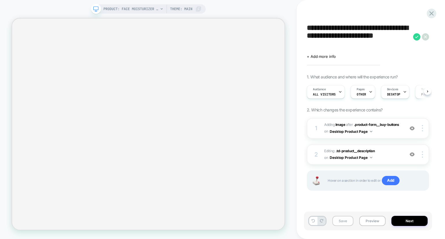
click at [339, 220] on button "Save" at bounding box center [343, 221] width 21 height 10
click at [431, 19] on div "**********" at bounding box center [368, 120] width 128 height 228
click at [431, 17] on icon at bounding box center [432, 14] width 8 height 8
